Goal: Task Accomplishment & Management: Complete application form

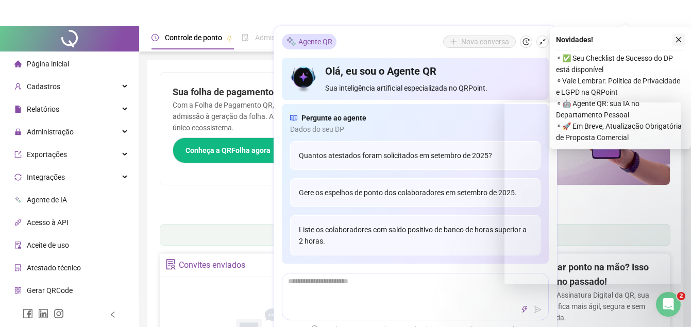
click at [678, 37] on icon "close" at bounding box center [678, 39] width 7 height 7
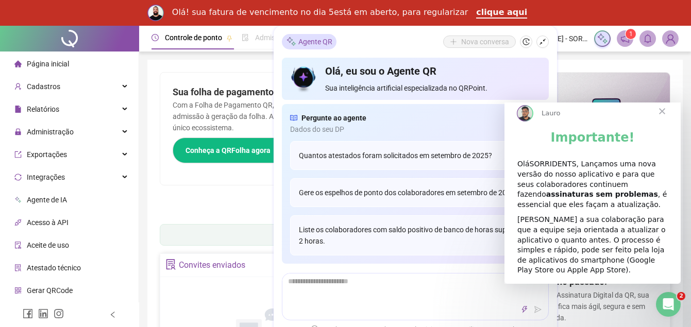
click at [658, 119] on span "Fechar" at bounding box center [662, 111] width 37 height 37
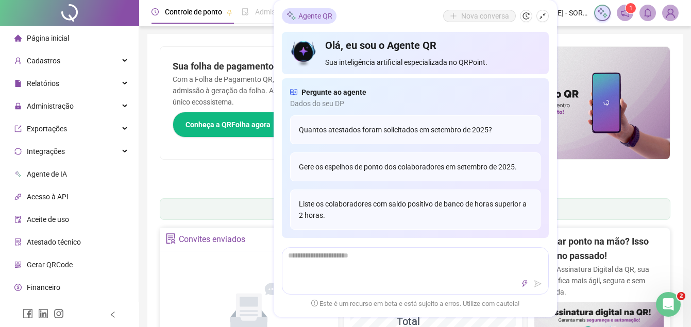
click at [540, 18] on icon "shrink" at bounding box center [542, 15] width 7 height 7
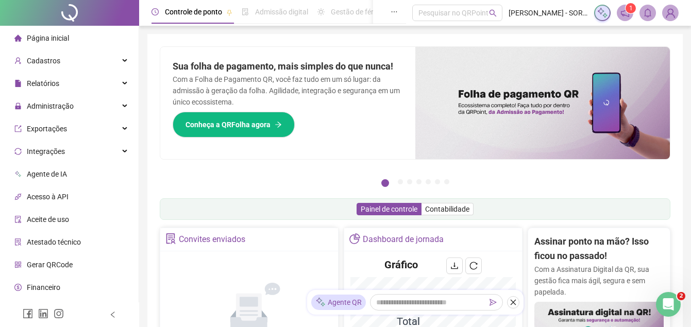
click at [55, 288] on span "Financeiro" at bounding box center [43, 287] width 33 height 8
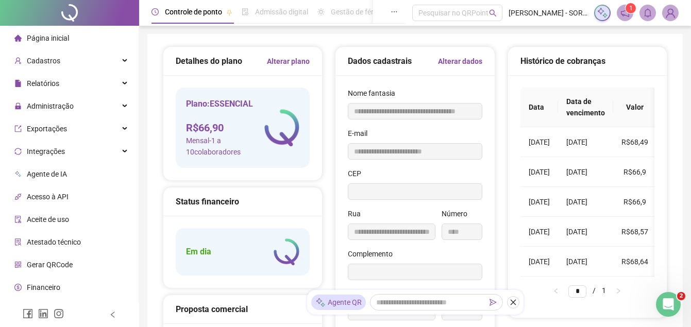
type input "**********"
type input "*********"
type input "**********"
type input "****"
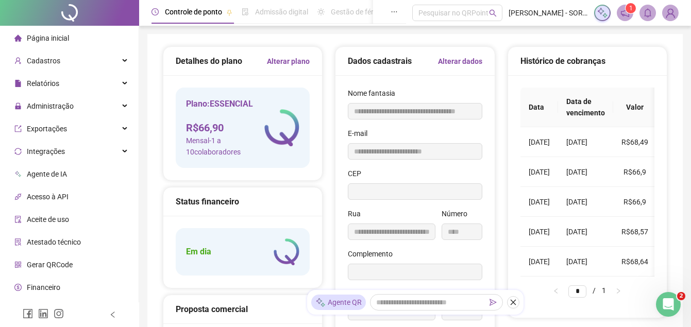
type input "**********"
type input "**"
type input "**********"
click at [465, 11] on div "Pesquisar no QRPoint" at bounding box center [457, 13] width 90 height 16
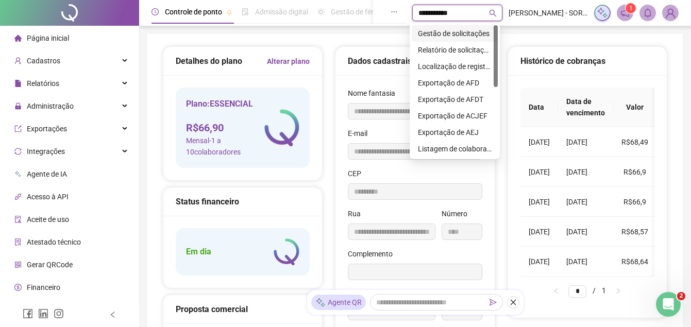
type input "**********"
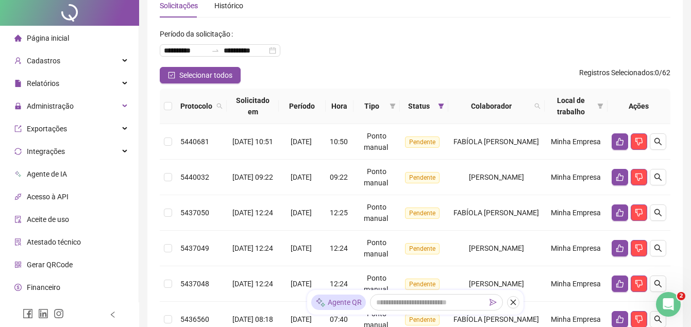
scroll to position [105, 0]
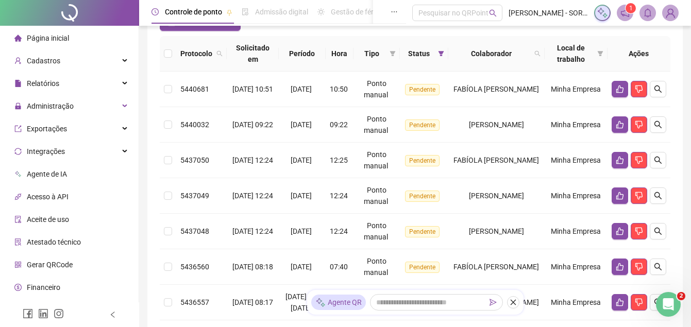
click at [668, 15] on img at bounding box center [670, 12] width 15 height 15
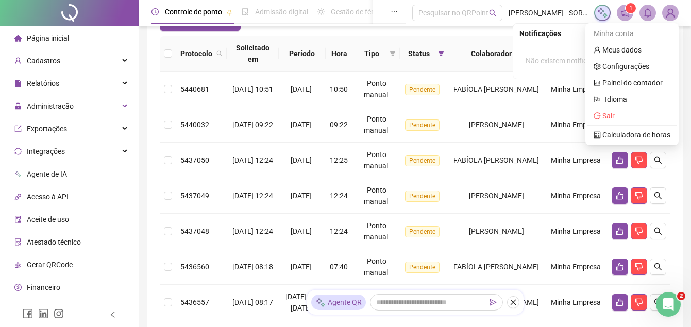
click at [647, 13] on icon "bell" at bounding box center [647, 12] width 9 height 9
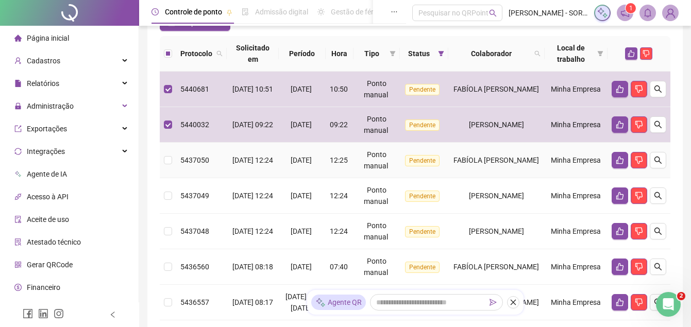
click at [161, 159] on td at bounding box center [168, 161] width 16 height 36
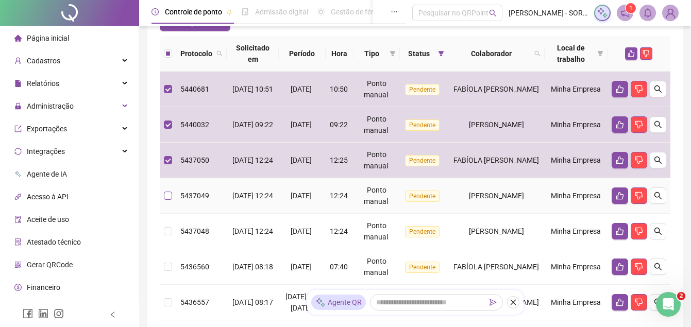
click at [167, 191] on label at bounding box center [168, 195] width 8 height 11
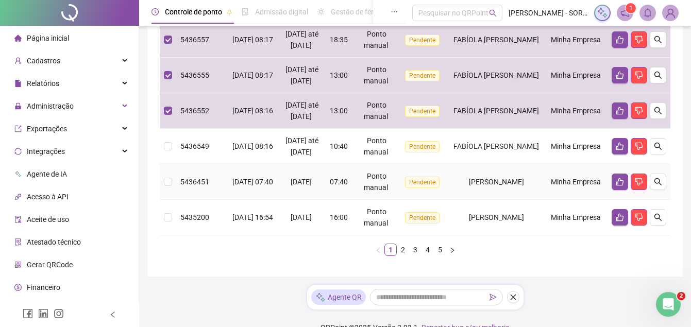
scroll to position [420, 0]
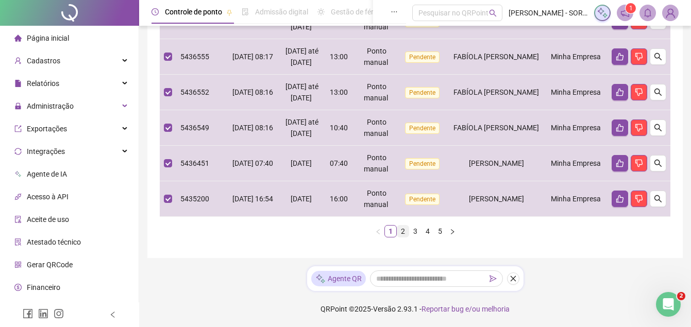
click at [402, 237] on link "2" at bounding box center [402, 231] width 11 height 11
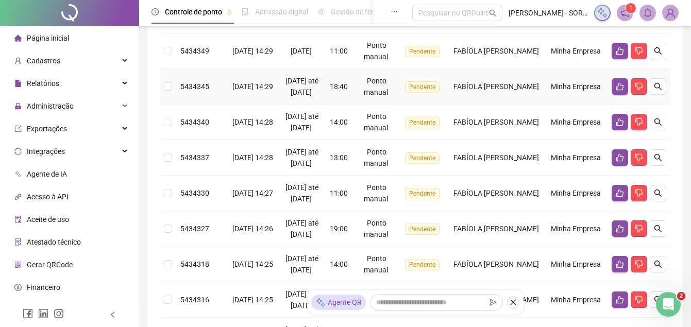
scroll to position [109, 0]
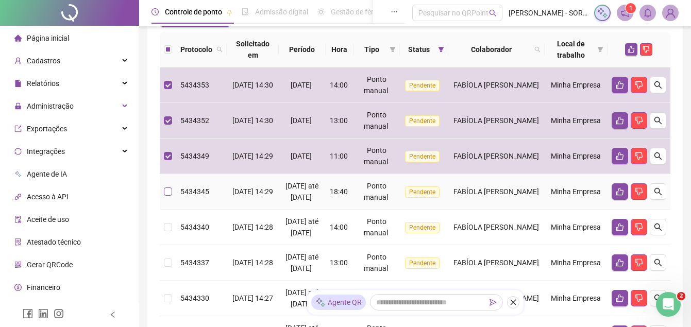
click at [166, 192] on label at bounding box center [168, 191] width 8 height 11
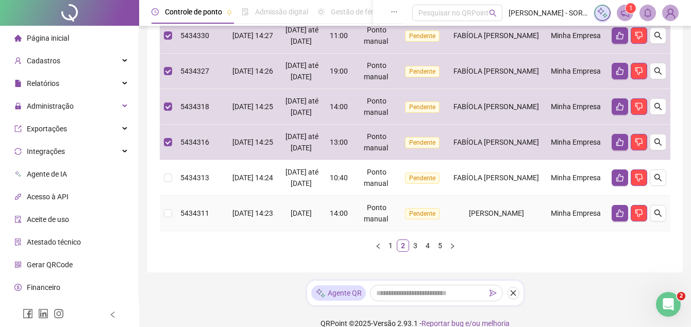
scroll to position [477, 0]
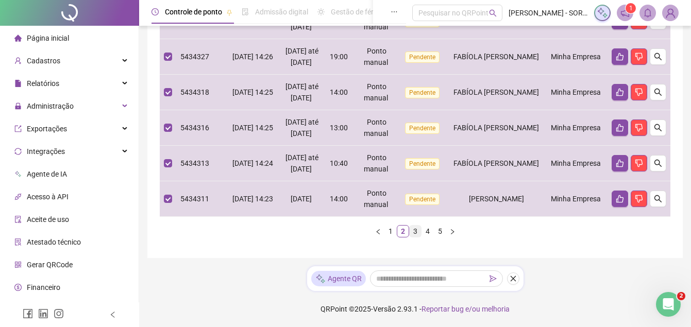
click at [413, 230] on link "3" at bounding box center [415, 231] width 11 height 11
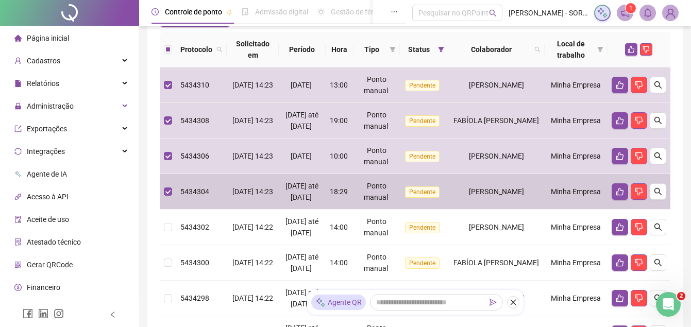
scroll to position [214, 0]
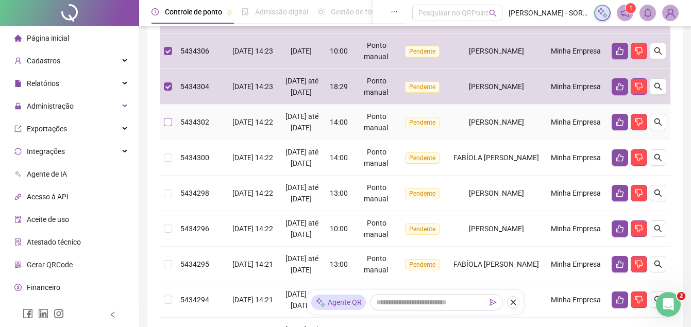
click at [166, 128] on label at bounding box center [168, 121] width 8 height 11
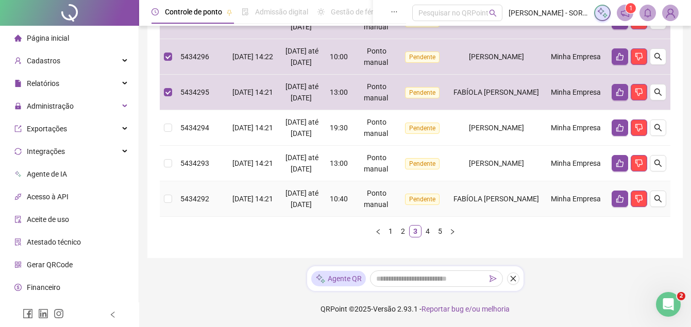
scroll to position [477, 0]
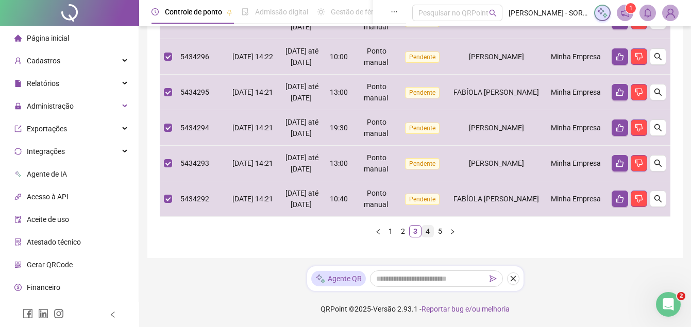
click at [426, 237] on link "4" at bounding box center [427, 231] width 11 height 11
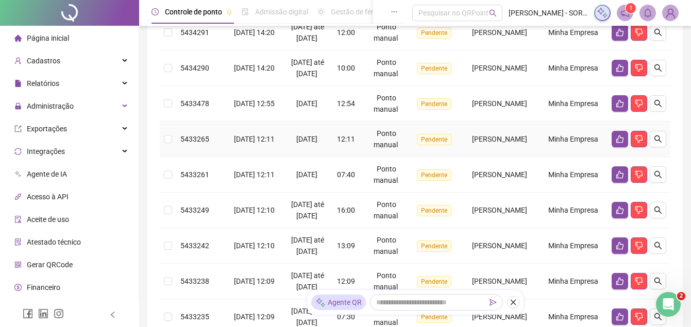
scroll to position [57, 0]
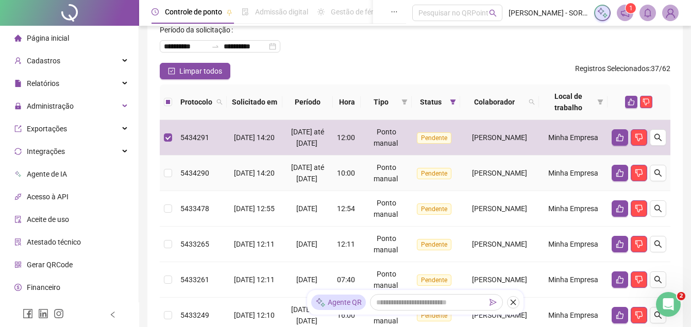
click at [163, 190] on td at bounding box center [168, 174] width 16 height 36
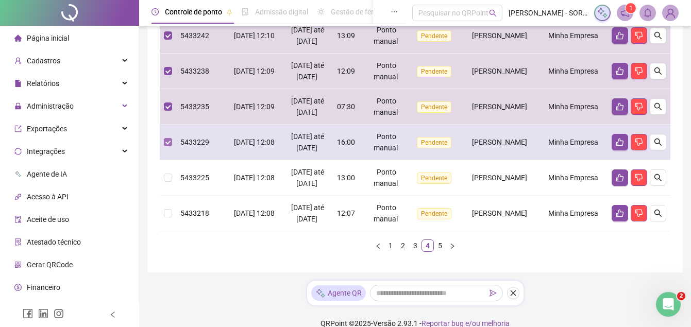
scroll to position [488, 0]
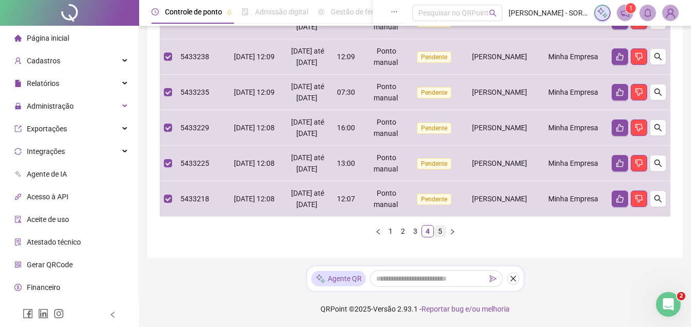
click at [437, 230] on link "5" at bounding box center [439, 231] width 11 height 11
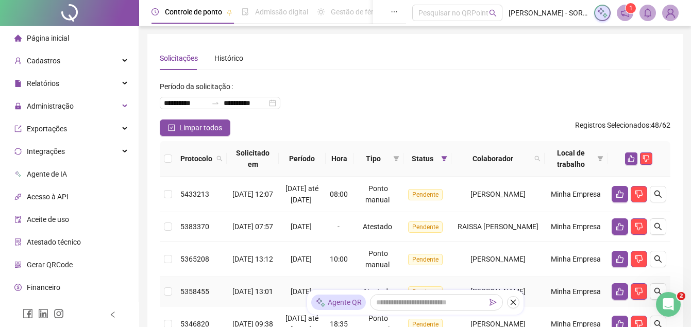
scroll to position [105, 0]
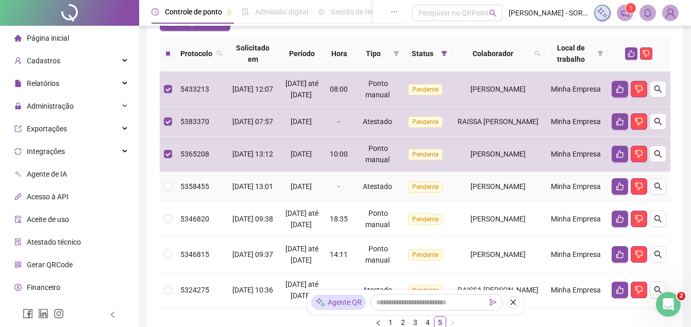
click at [167, 200] on td at bounding box center [168, 186] width 16 height 29
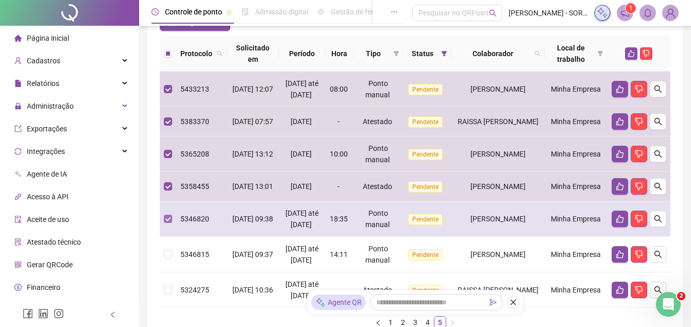
scroll to position [254, 0]
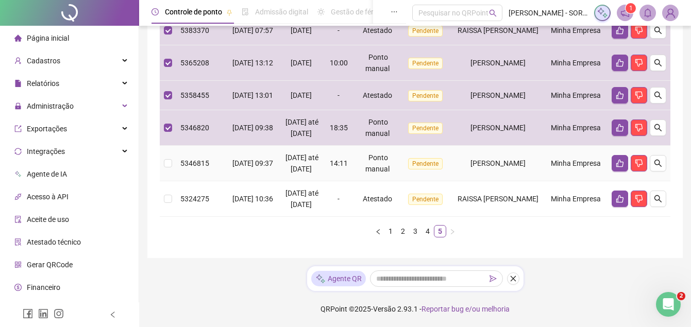
click at [169, 153] on td at bounding box center [168, 164] width 16 height 36
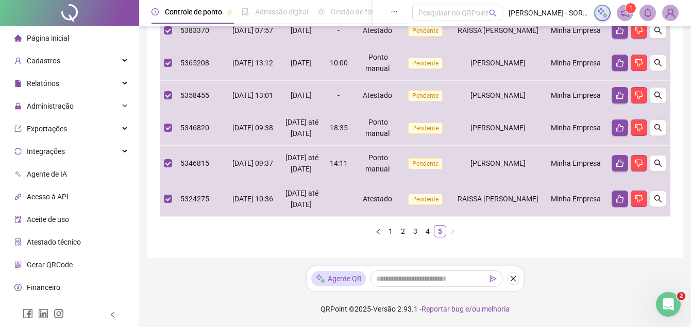
scroll to position [53, 0]
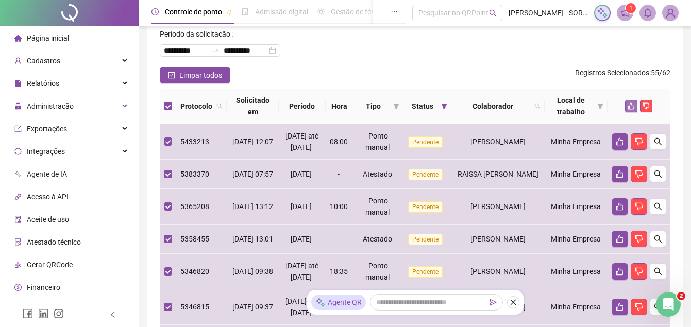
click at [631, 107] on icon "like" at bounding box center [631, 106] width 7 height 7
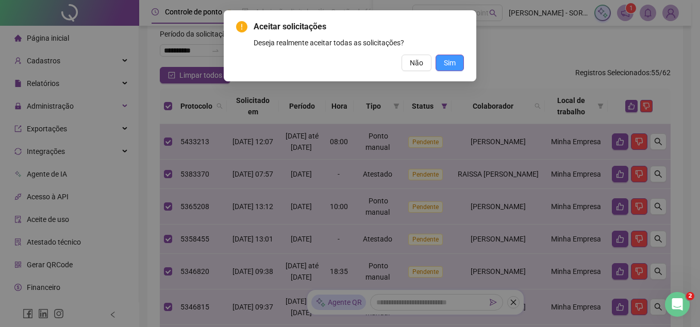
click at [448, 59] on span "Sim" at bounding box center [450, 62] width 12 height 11
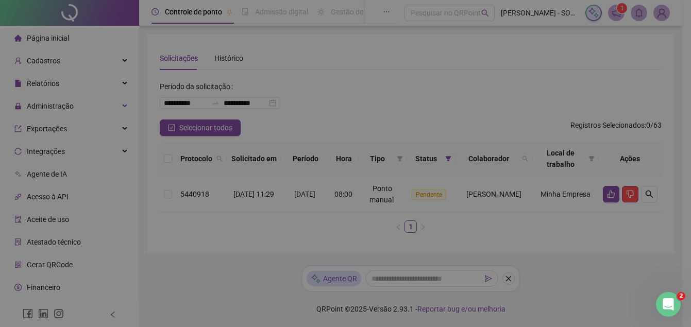
scroll to position [0, 0]
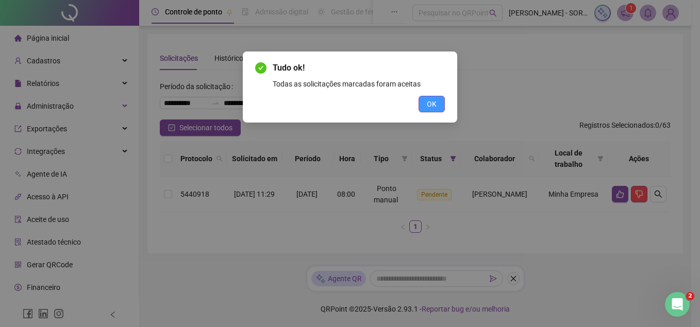
click at [432, 99] on span "OK" at bounding box center [432, 103] width 10 height 11
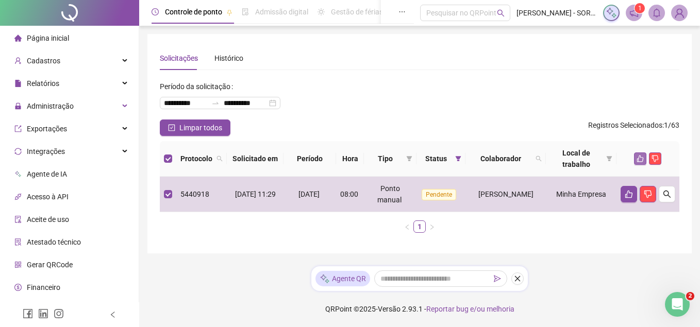
click at [641, 159] on icon "like" at bounding box center [639, 158] width 7 height 7
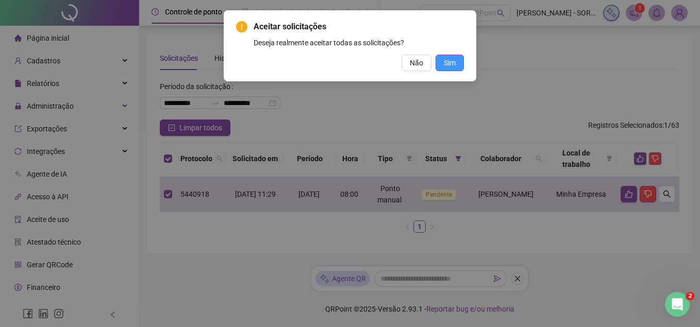
click at [446, 69] on button "Sim" at bounding box center [449, 63] width 28 height 16
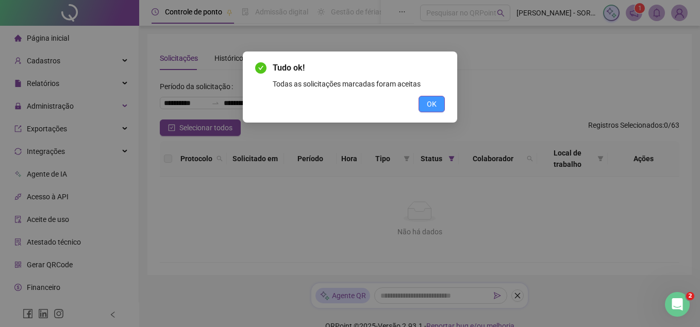
click at [428, 106] on span "OK" at bounding box center [432, 103] width 10 height 11
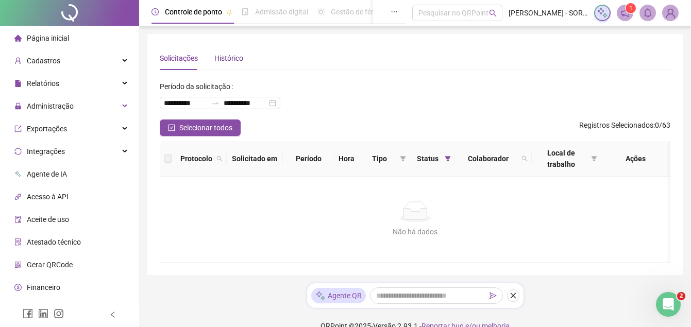
click at [229, 60] on div "Histórico" at bounding box center [228, 58] width 29 height 11
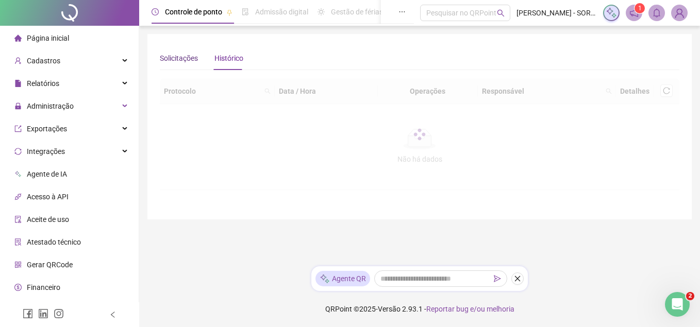
click at [176, 58] on div "Solicitações" at bounding box center [179, 58] width 38 height 11
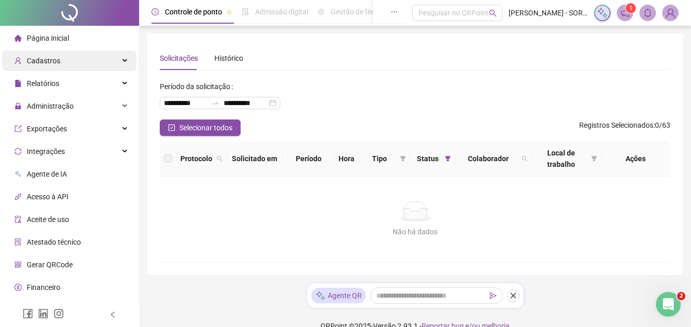
click at [55, 64] on span "Cadastros" at bounding box center [43, 61] width 33 height 8
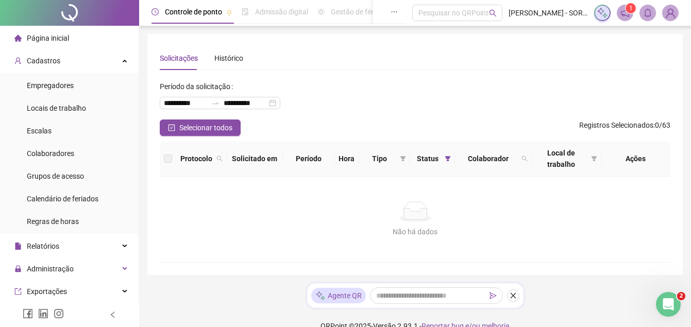
click at [61, 37] on span "Página inicial" at bounding box center [48, 38] width 42 height 8
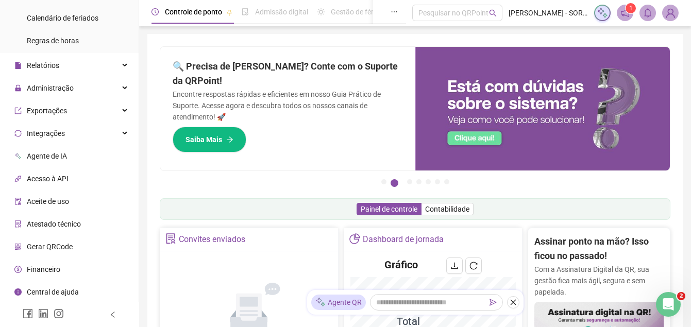
scroll to position [63, 0]
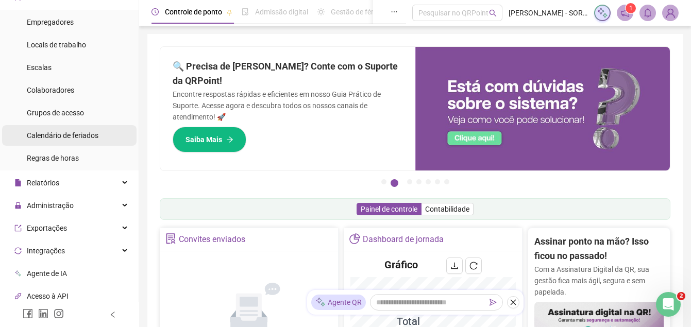
click at [69, 132] on span "Calendário de feriados" at bounding box center [63, 135] width 72 height 8
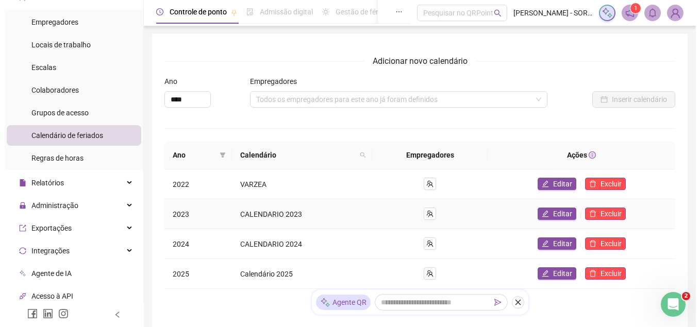
scroll to position [75, 0]
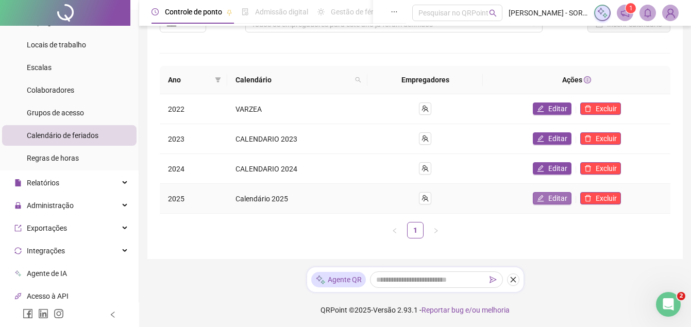
click at [540, 195] on icon "edit" at bounding box center [540, 198] width 7 height 7
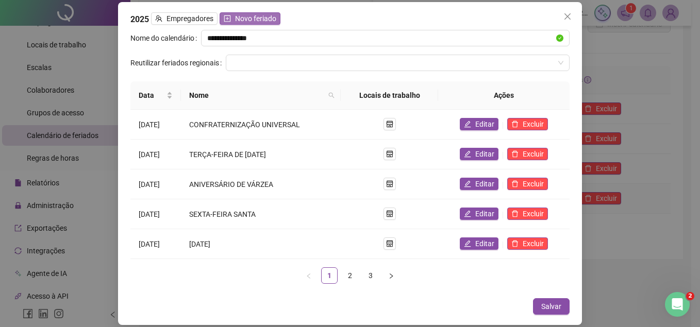
click at [260, 19] on span "Novo feriado" at bounding box center [255, 18] width 41 height 11
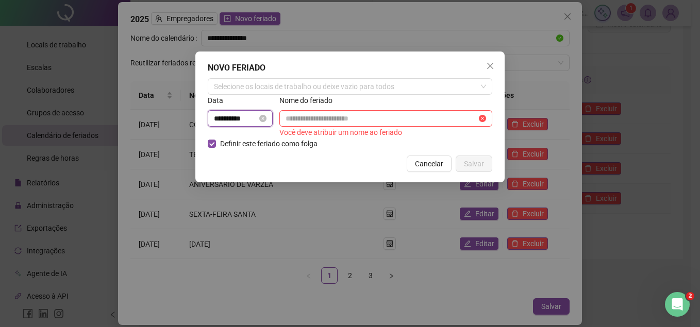
click at [249, 116] on input "**********" at bounding box center [235, 118] width 43 height 11
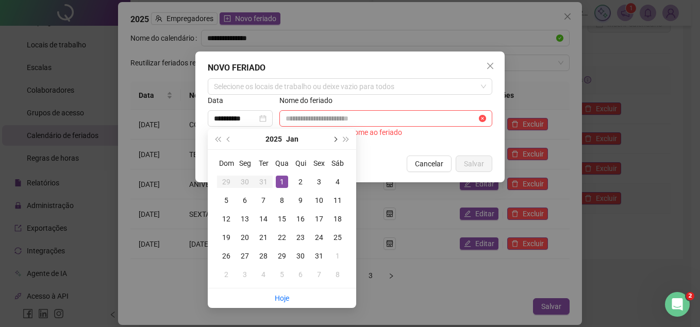
click at [332, 139] on button "next-year" at bounding box center [334, 139] width 11 height 21
click at [333, 139] on button "next-year" at bounding box center [334, 139] width 11 height 21
click at [333, 139] on span "next-year" at bounding box center [334, 139] width 5 height 5
click at [333, 139] on button "next-year" at bounding box center [334, 139] width 11 height 21
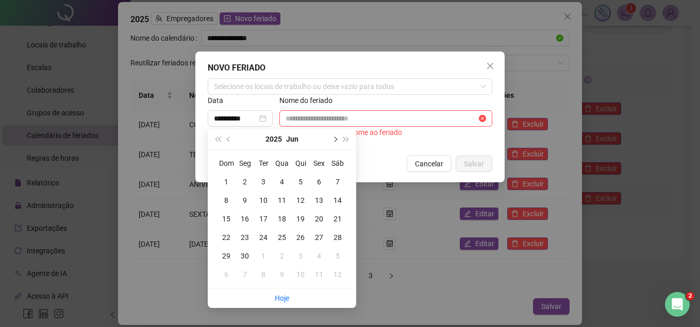
click at [333, 139] on span "next-year" at bounding box center [334, 139] width 5 height 5
click at [334, 139] on span "next-year" at bounding box center [334, 139] width 5 height 5
type input "**********"
click at [243, 216] on div "15" at bounding box center [245, 219] width 12 height 12
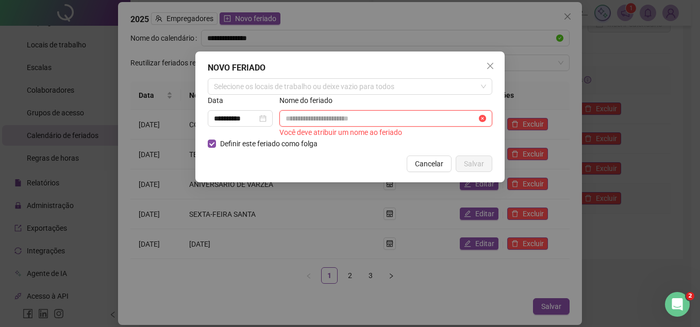
click at [315, 121] on input "text" at bounding box center [380, 118] width 191 height 11
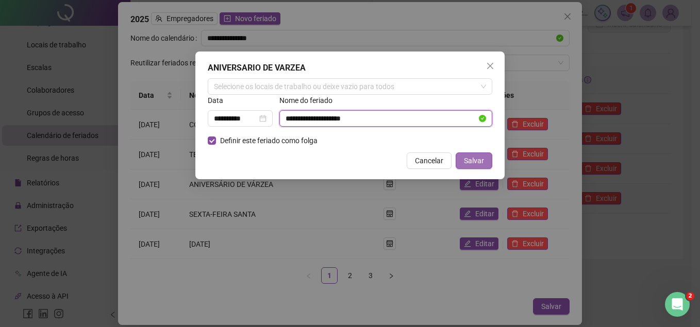
type input "**********"
click at [479, 162] on span "Salvar" at bounding box center [474, 160] width 20 height 11
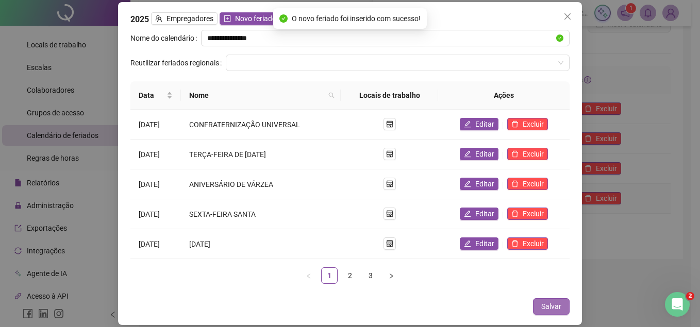
click at [554, 302] on span "Salvar" at bounding box center [551, 306] width 20 height 11
click at [550, 304] on span "Salvar" at bounding box center [551, 306] width 20 height 11
